Goal: Leave review/rating: Share an evaluation or opinion about a product, service, or content

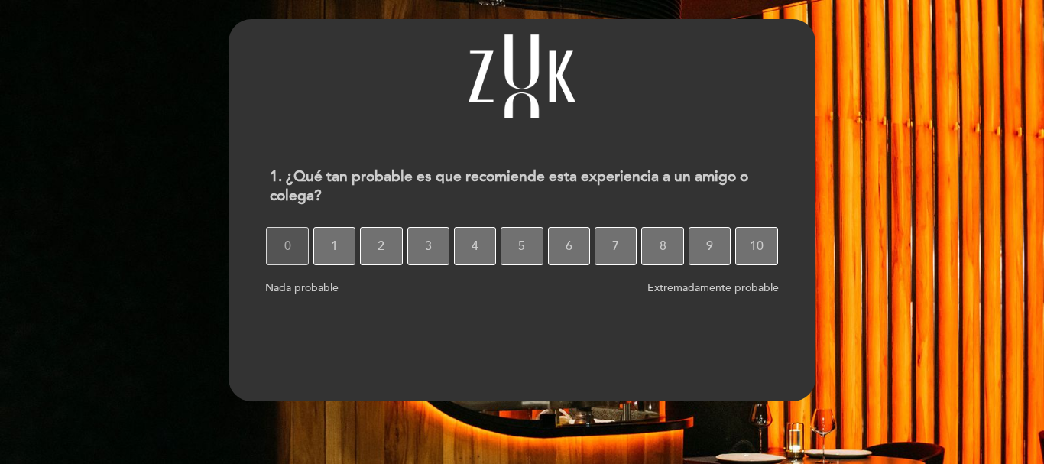
click at [291, 253] on span "0" at bounding box center [287, 246] width 7 height 43
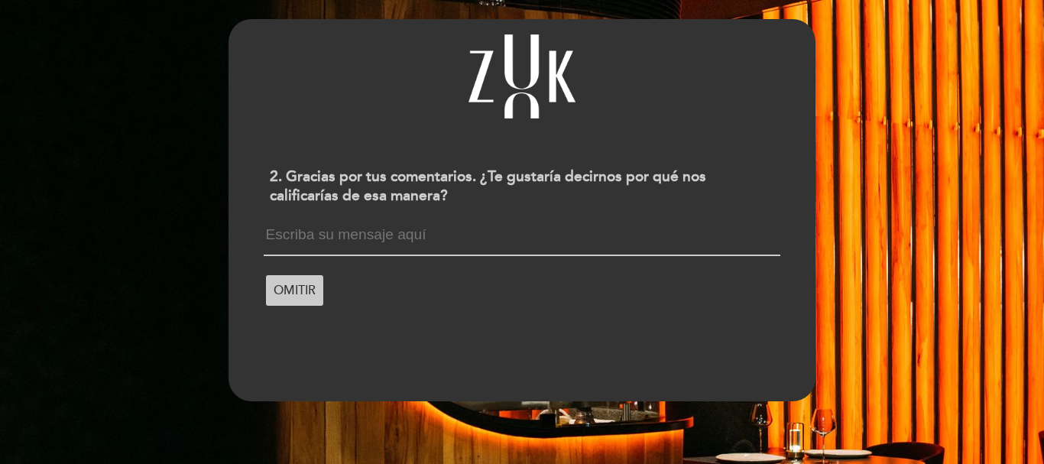
click at [285, 238] on textarea at bounding box center [522, 241] width 516 height 29
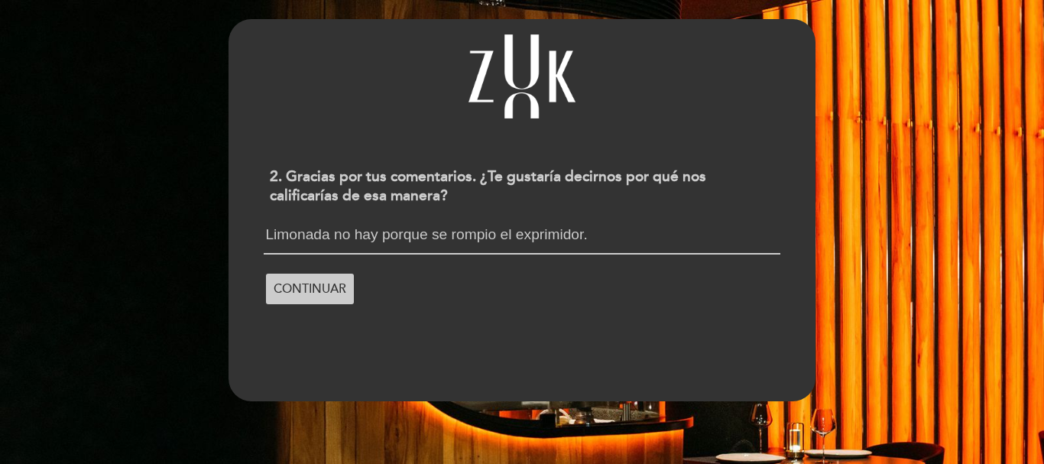
scroll to position [2, 0]
click at [495, 248] on textarea "Limonada no hay porque se rompio el exprimidor. Vacio 9 horas de cocción FRÍO." at bounding box center [522, 241] width 516 height 28
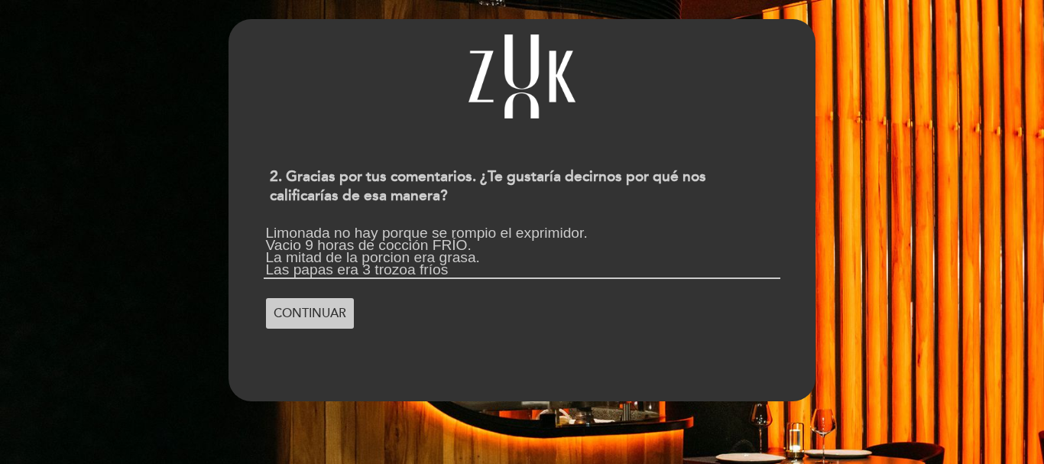
click at [414, 273] on textarea "Limonada no hay porque se rompio el exprimidor. Vacio 9 horas de cocción FRÍO. …" at bounding box center [522, 253] width 516 height 52
click at [356, 269] on textarea "Limonada no hay porque se rompio el exprimidor. Vacio 9 horas de cocción FRÍO. …" at bounding box center [522, 253] width 516 height 52
click at [464, 271] on textarea "Limonada no hay porque se rompio el exprimidor. Vacio 9 horas de cocción FRÍO. …" at bounding box center [522, 253] width 516 height 52
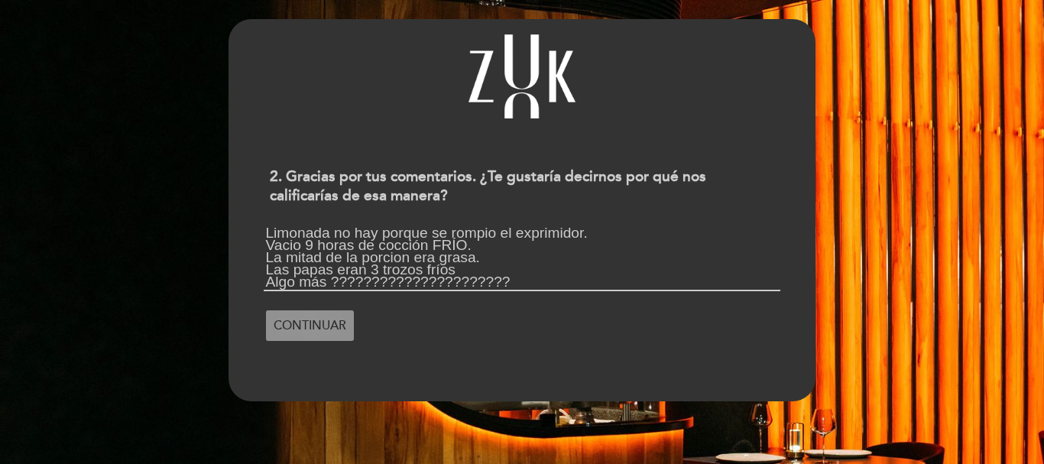
type textarea "Limonada no hay porque se rompio el exprimidor. Vacio 9 horas de cocción FRÍO. …"
click at [309, 320] on span "CONTINUAR" at bounding box center [310, 325] width 73 height 43
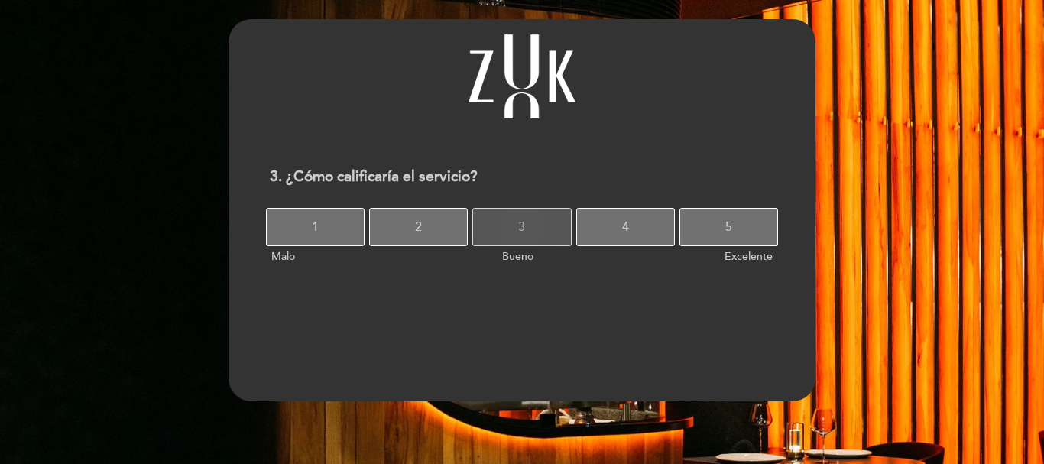
click at [520, 225] on span "3" at bounding box center [521, 227] width 7 height 43
click at [503, 217] on button "3" at bounding box center [521, 227] width 99 height 38
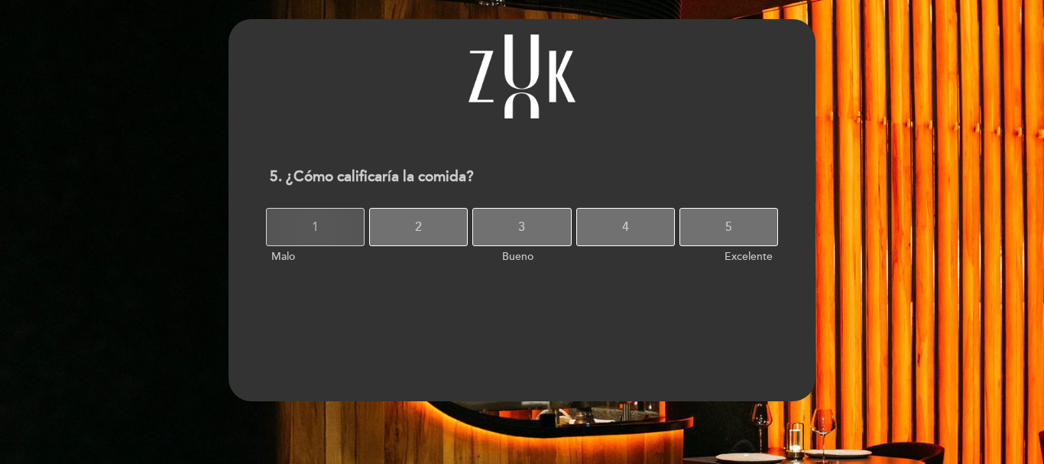
click at [300, 238] on button "1" at bounding box center [315, 227] width 99 height 38
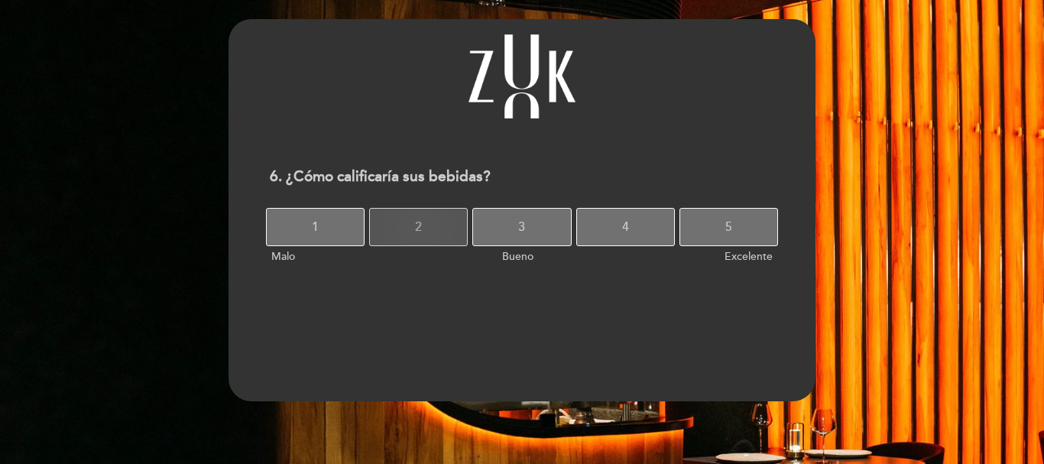
click at [440, 235] on button "2" at bounding box center [418, 227] width 99 height 38
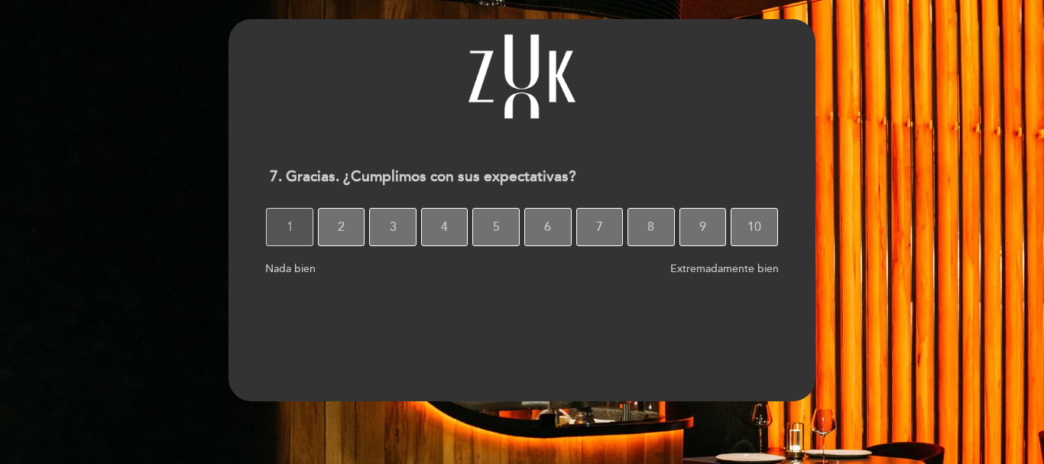
click at [286, 223] on button "1" at bounding box center [289, 227] width 47 height 38
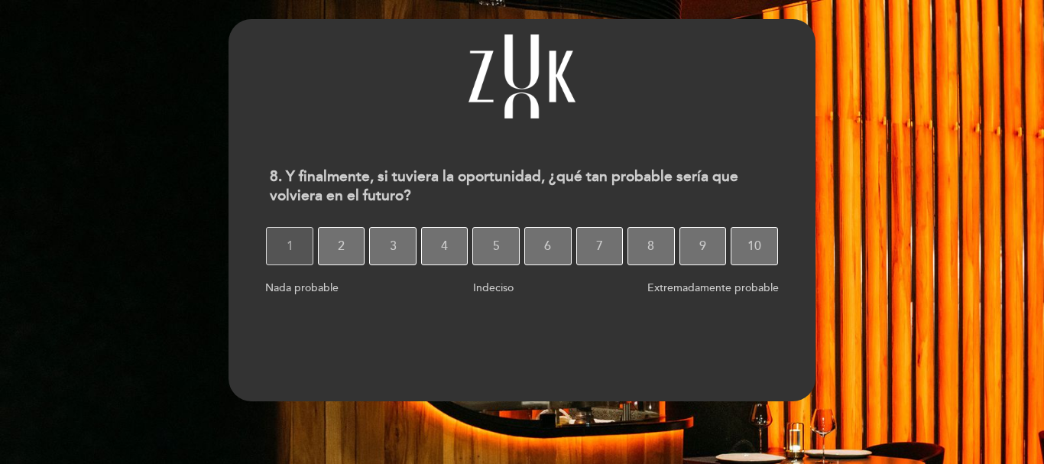
click at [294, 250] on button "1" at bounding box center [289, 246] width 47 height 38
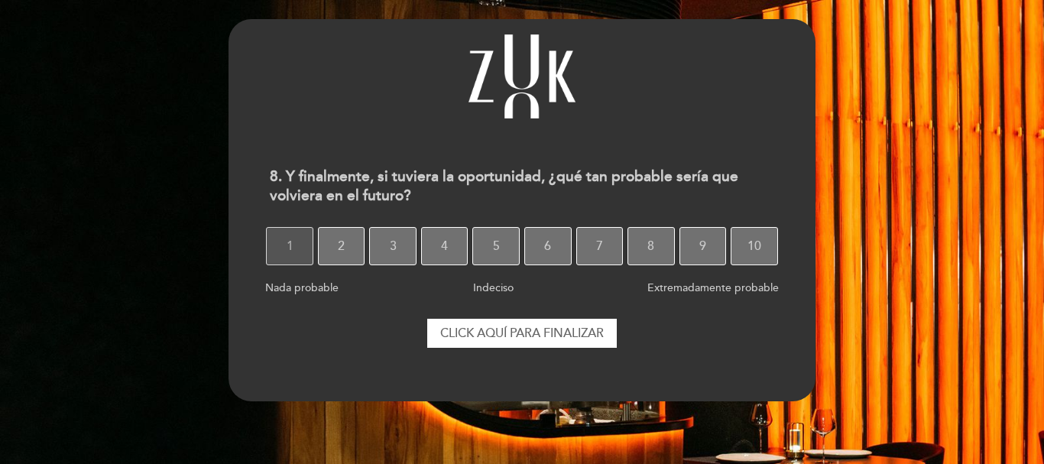
select select "es"
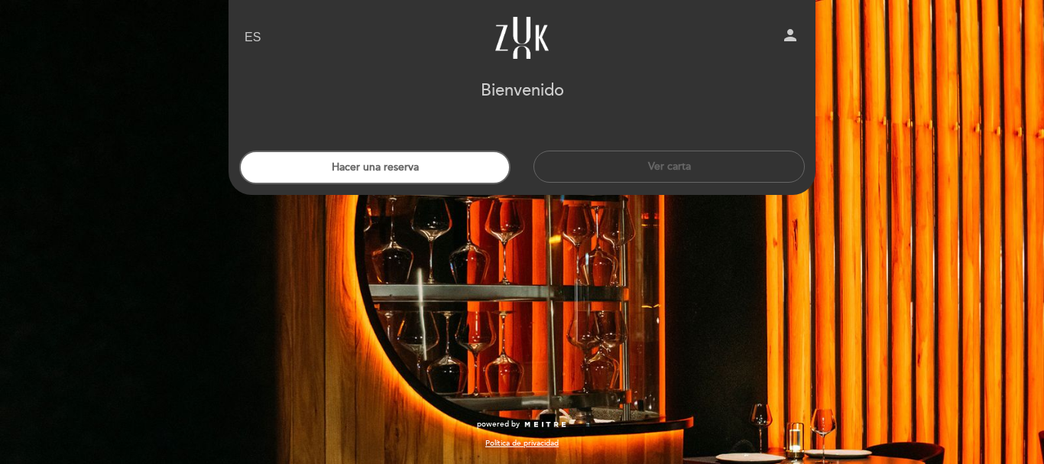
click at [600, 287] on div "EN ES PT Zuk person [GEOGRAPHIC_DATA] [GEOGRAPHIC_DATA], Cambiar usuario Hacer …" at bounding box center [522, 232] width 1044 height 464
click at [268, 34] on div "EN ES PT" at bounding box center [329, 38] width 193 height 18
click at [689, 168] on button "Ver carta" at bounding box center [669, 167] width 271 height 32
